Goal: Task Accomplishment & Management: Manage account settings

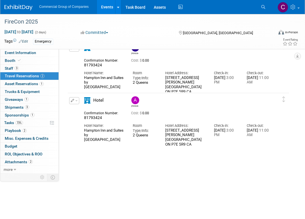
click at [12, 5] on img at bounding box center [18, 8] width 28 height 6
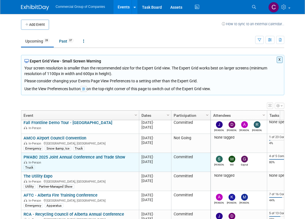
click at [84, 155] on link "PWABC 2025 Joint Annual Conference and Trade Show" at bounding box center [75, 157] width 102 height 5
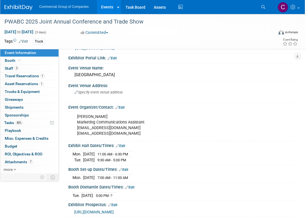
scroll to position [23, 0]
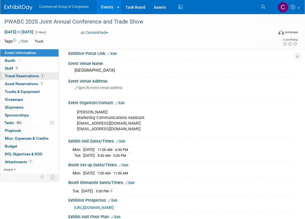
click at [34, 80] on link "1 Travel Reservations 1" at bounding box center [29, 76] width 58 height 8
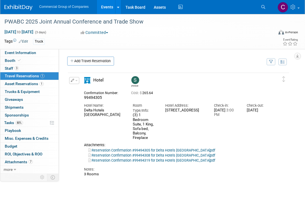
click at [177, 148] on link "Reservation Confirmation #99494305 for Delta Hotels Whistler Village Suites.pdf" at bounding box center [151, 150] width 127 height 4
click at [195, 148] on link "Reservation Confirmation #99494305 for Delta Hotels Whistler Village Suites.pdf" at bounding box center [151, 150] width 127 height 4
click at [12, 8] on img at bounding box center [18, 8] width 28 height 6
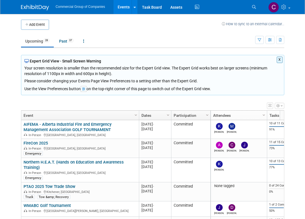
scroll to position [135, 0]
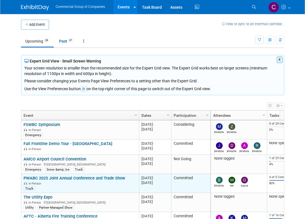
click at [68, 176] on link "PWABC 2025 Joint Annual Conference and Trade Show" at bounding box center [75, 178] width 102 height 5
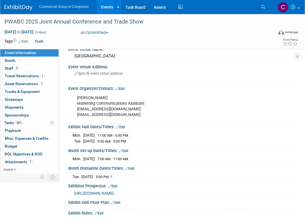
scroll to position [50, 0]
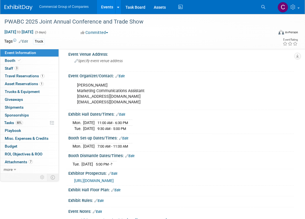
click at [114, 179] on span "[URL][DOMAIN_NAME]" at bounding box center [94, 181] width 40 height 4
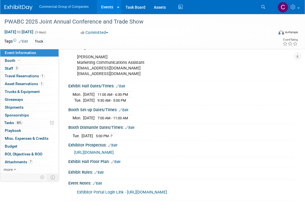
scroll to position [102, 0]
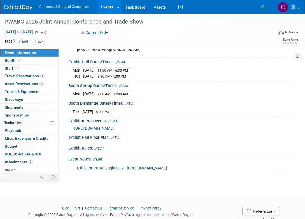
click at [143, 168] on link "Exhibitor Portal Login Link - [URL][DOMAIN_NAME]" at bounding box center [122, 168] width 90 height 5
click at [19, 69] on link "3 Staff 3" at bounding box center [29, 69] width 58 height 8
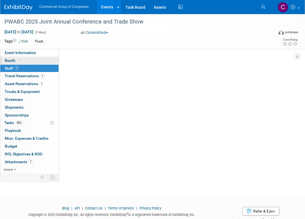
scroll to position [0, 0]
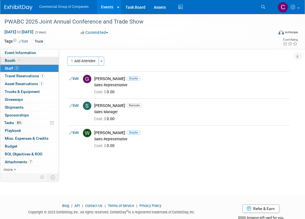
click at [31, 62] on link "Booth" at bounding box center [29, 61] width 58 height 8
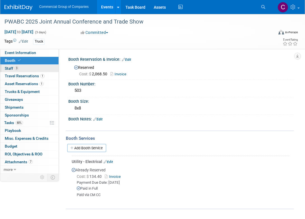
click at [29, 71] on link "3 Staff 3" at bounding box center [29, 69] width 58 height 8
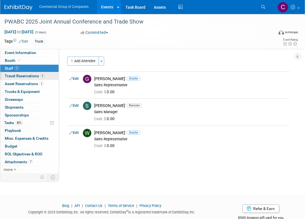
click at [32, 79] on link "1 Travel Reservations 1" at bounding box center [29, 76] width 58 height 8
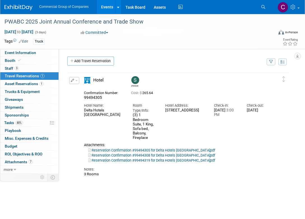
click at [128, 148] on link "Reservation Confirmation #99494305 for Delta Hotels Whistler Village Suites.pdf" at bounding box center [151, 150] width 127 height 4
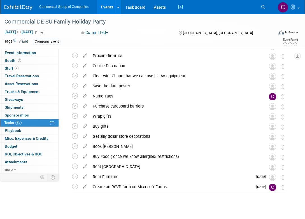
click at [10, 13] on div "Commercial Group of Companies Events Add Event Bulk Upload Events Shareable Eve…" at bounding box center [148, 7] width 289 height 14
click at [10, 11] on div "Commercial Group of Companies Events Add Event Bulk Upload Events Shareable Eve…" at bounding box center [148, 7] width 289 height 14
click at [14, 6] on img at bounding box center [18, 8] width 28 height 6
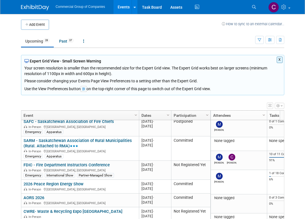
scroll to position [370, 0]
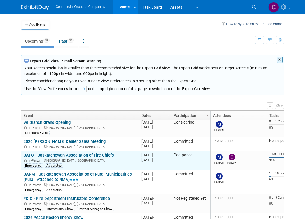
click at [90, 153] on link "SAFC - Saskatchewan Association of Fire Chiefs" at bounding box center [69, 155] width 91 height 5
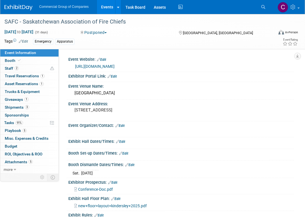
click at [57, 29] on div "Mar 1, 2026 to Mar 31, 2026 (31 days)" at bounding box center [37, 32] width 66 height 6
click at [34, 30] on span "Mar 1, 2026 to Mar 31, 2026" at bounding box center [18, 31] width 29 height 5
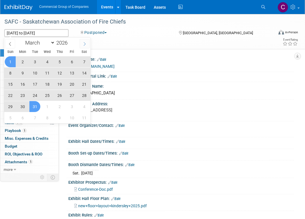
click at [84, 46] on span at bounding box center [85, 44] width 10 height 10
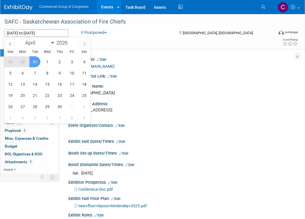
click at [84, 46] on span at bounding box center [85, 44] width 10 height 10
select select "4"
click at [46, 73] on span "6" at bounding box center [47, 73] width 11 height 11
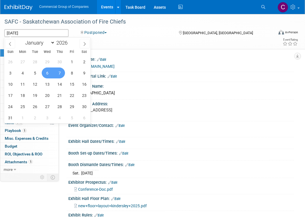
click at [54, 71] on span "7" at bounding box center [59, 73] width 11 height 11
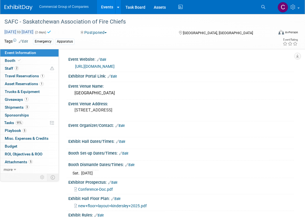
click at [34, 31] on span "May 6, 2026 to May 7, 2026" at bounding box center [18, 31] width 29 height 5
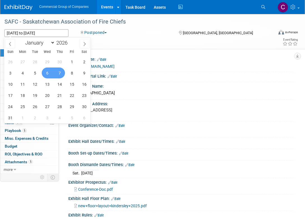
click at [59, 71] on span "7" at bounding box center [59, 73] width 11 height 11
type input "May 7, 2026"
click at [81, 73] on span "9" at bounding box center [84, 73] width 11 height 11
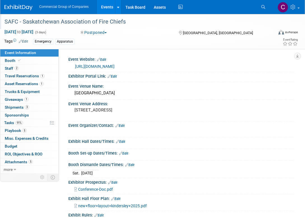
click at [99, 27] on div "SAFC - Saskatchewan Association of Fire Chiefs" at bounding box center [136, 21] width 273 height 15
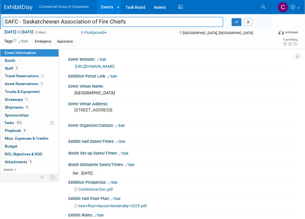
click at [99, 33] on button "Postponed" at bounding box center [94, 33] width 30 height 6
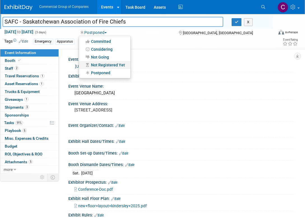
click at [105, 66] on link "Not Registered Yet" at bounding box center [105, 65] width 52 height 8
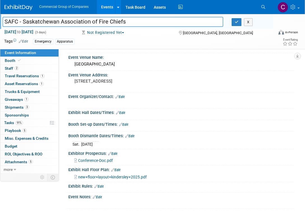
scroll to position [36, 0]
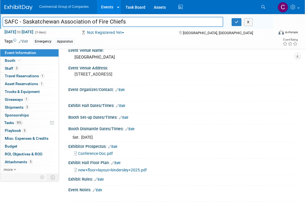
click at [97, 188] on link "Edit" at bounding box center [97, 190] width 9 height 4
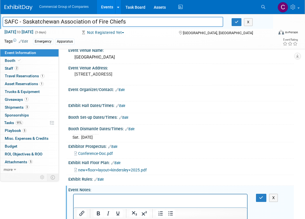
scroll to position [0, 0]
click at [259, 200] on button "button" at bounding box center [261, 198] width 10 height 8
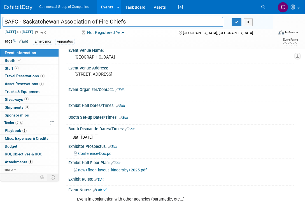
click at [14, 8] on img at bounding box center [18, 8] width 28 height 6
